Goal: Information Seeking & Learning: Find specific fact

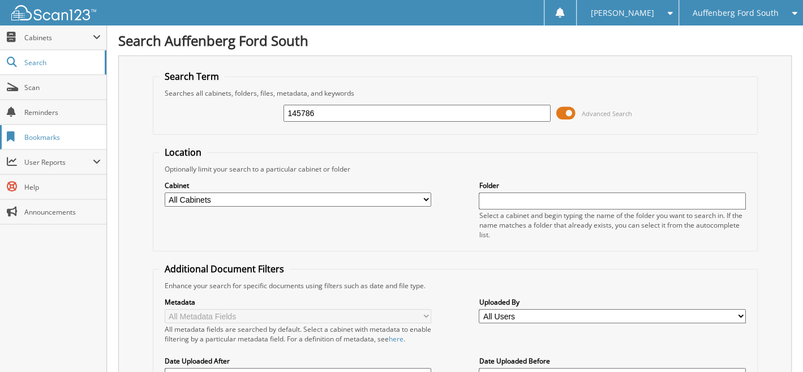
type input "145786"
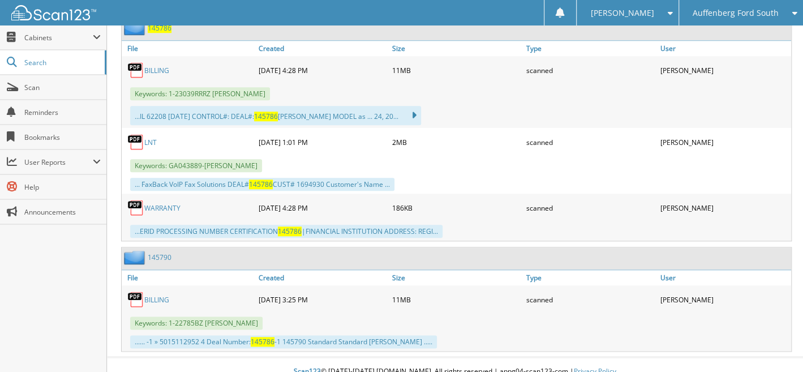
scroll to position [242, 0]
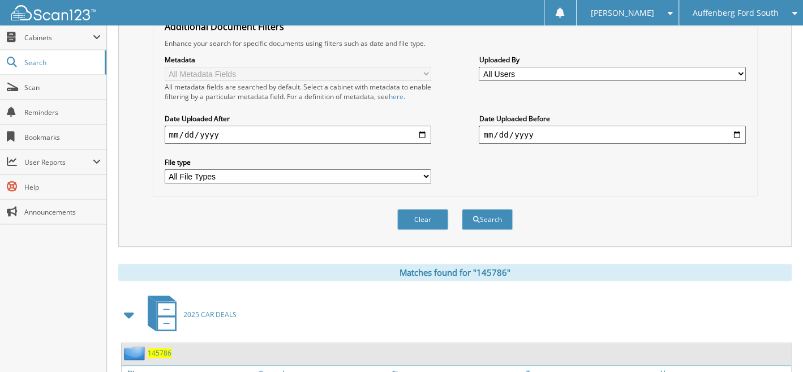
click at [159, 348] on span "145786" at bounding box center [160, 353] width 24 height 10
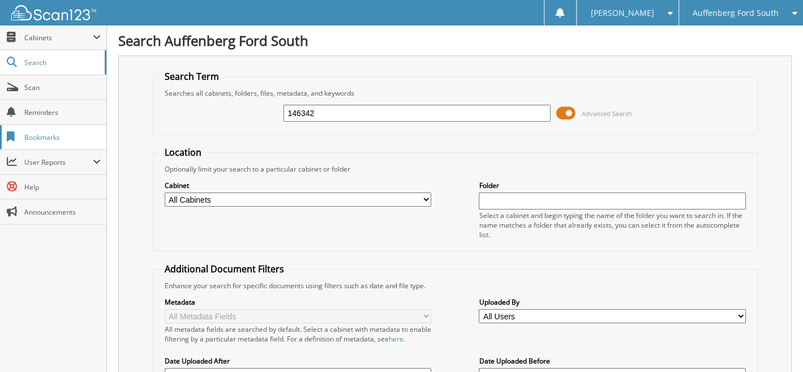
type input "146342"
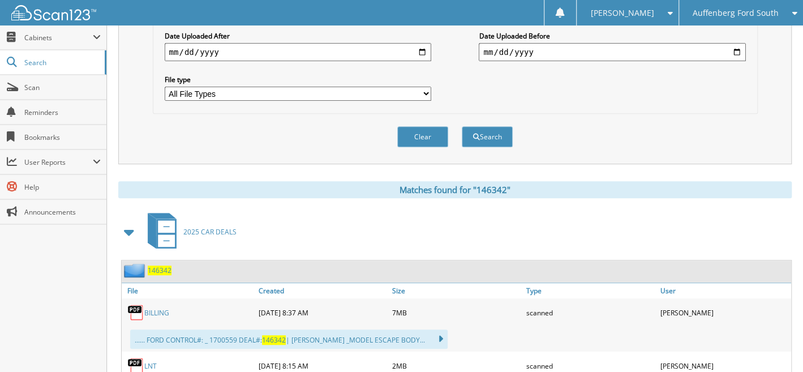
click at [166, 266] on span "146342" at bounding box center [160, 271] width 24 height 10
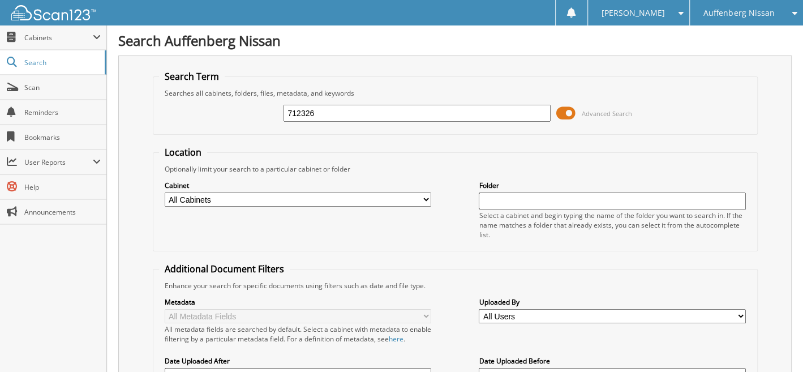
type input "712326"
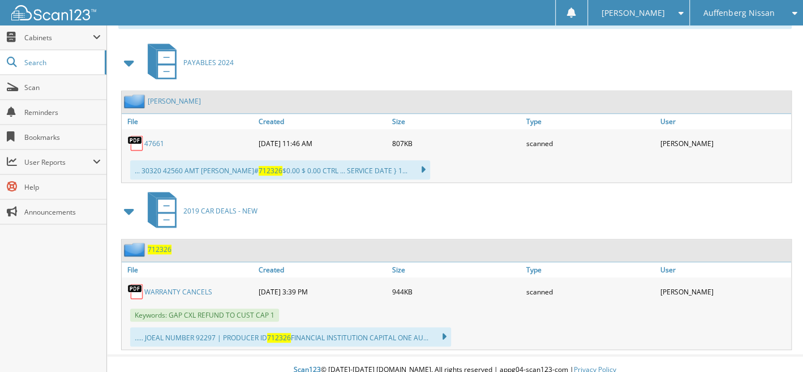
scroll to position [494, 0]
click at [159, 245] on span "712326" at bounding box center [160, 250] width 24 height 10
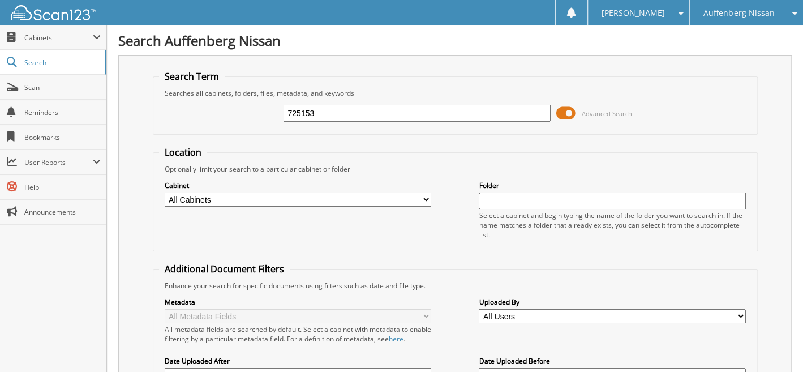
type input "725153"
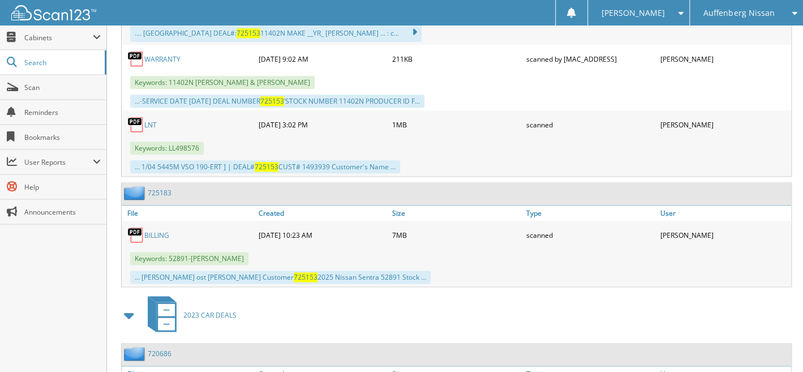
scroll to position [325, 0]
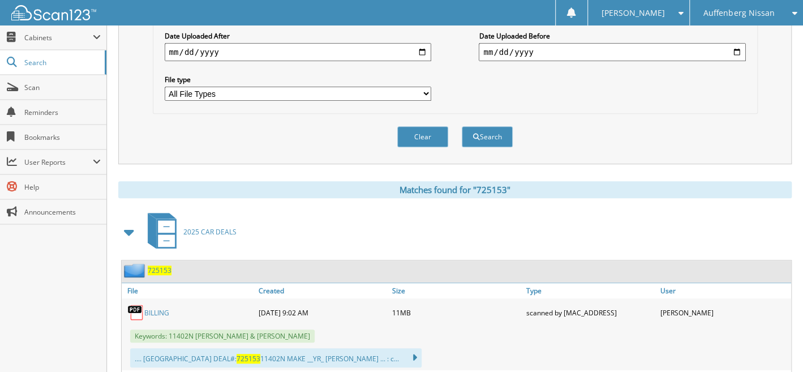
click at [161, 266] on span "725153" at bounding box center [160, 271] width 24 height 10
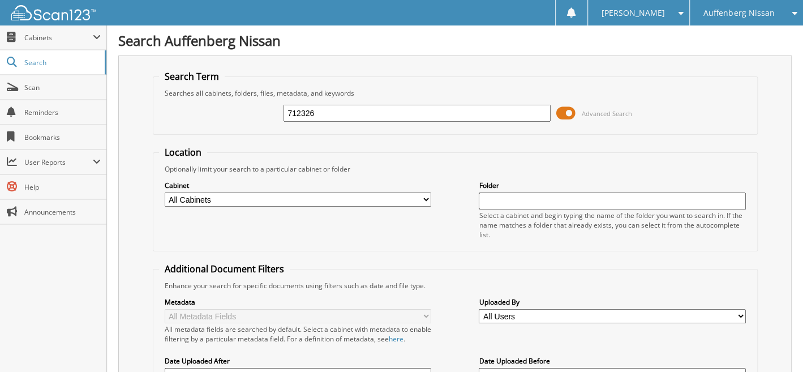
type input "712326"
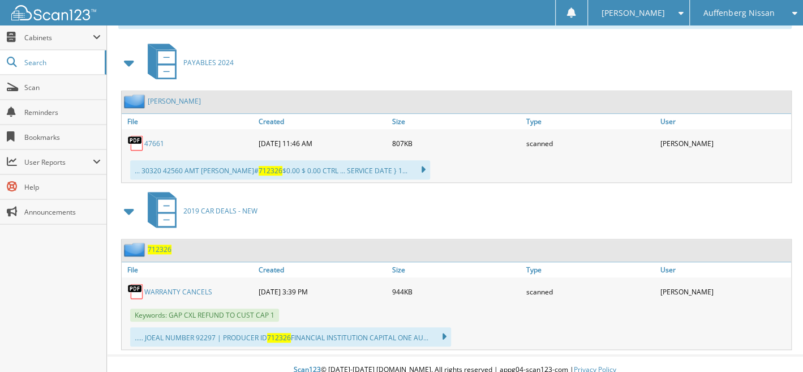
click at [158, 245] on span "712326" at bounding box center [160, 250] width 24 height 10
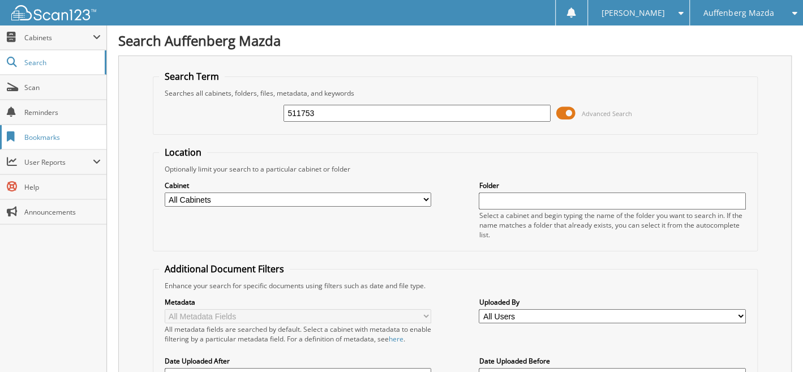
type input "511753"
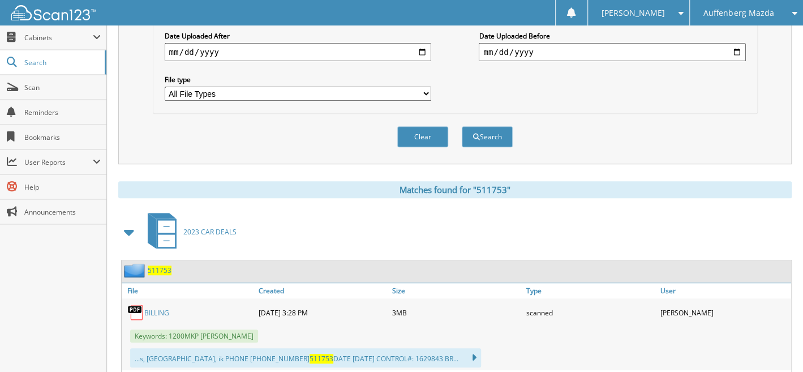
click at [157, 266] on span "511753" at bounding box center [160, 271] width 24 height 10
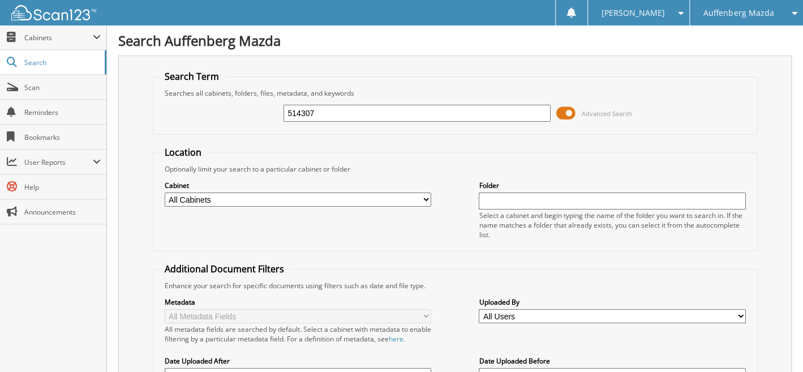
type input "514307"
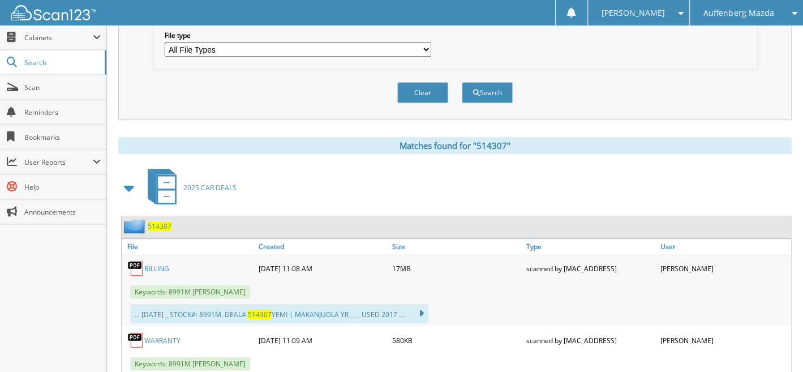
scroll to position [325, 0]
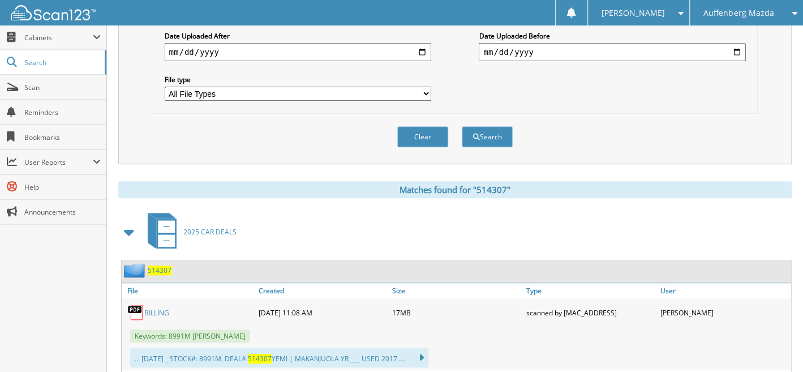
click at [159, 266] on span "514307" at bounding box center [160, 271] width 24 height 10
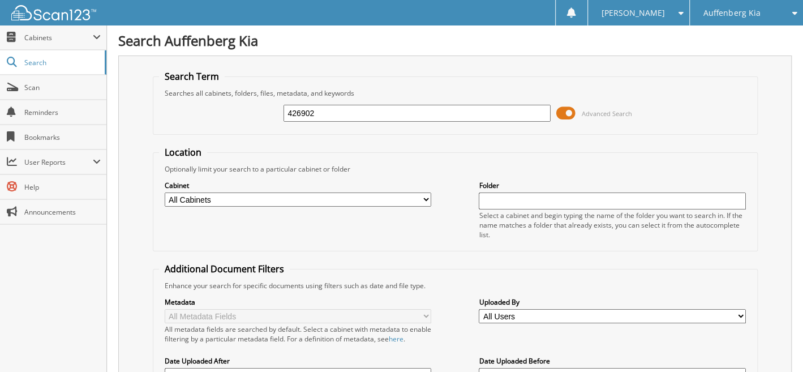
type input "426902"
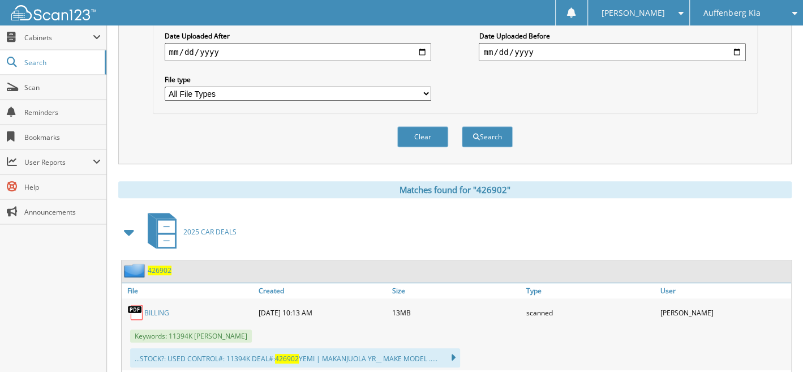
click at [163, 266] on span "426902" at bounding box center [160, 271] width 24 height 10
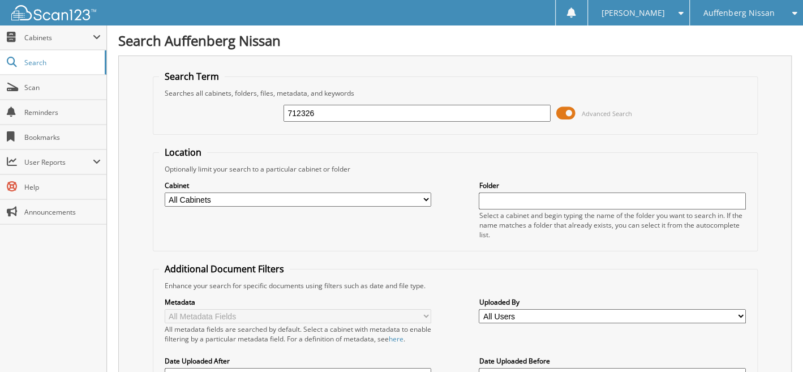
type input "712326"
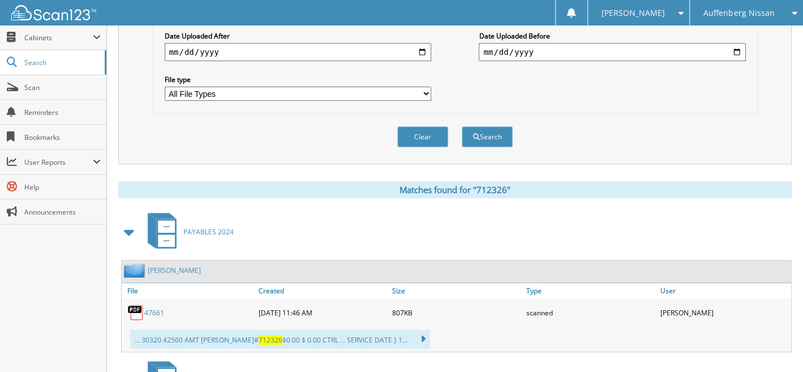
scroll to position [494, 0]
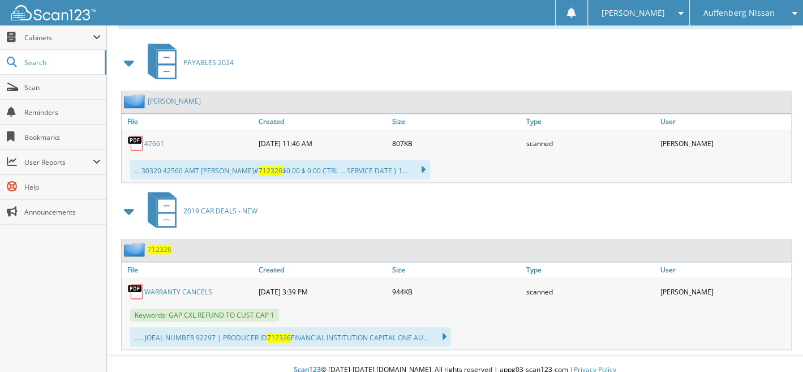
click at [158, 245] on span "712326" at bounding box center [160, 250] width 24 height 10
